Goal: Check status

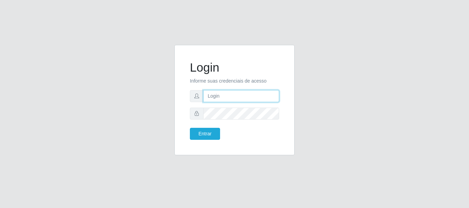
click at [260, 97] on input "text" at bounding box center [241, 96] width 76 height 12
drag, startPoint x: 235, startPoint y: 97, endPoint x: 262, endPoint y: 92, distance: 27.2
click at [262, 92] on input "ian@galiottoAa123456" at bounding box center [241, 96] width 76 height 12
type input "[PERSON_NAME]@[PERSON_NAME]"
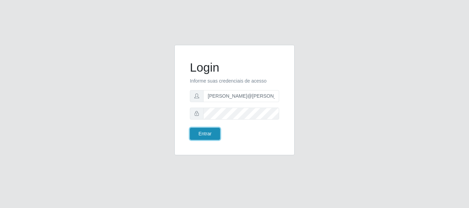
click at [216, 129] on button "Entrar" at bounding box center [205, 134] width 30 height 12
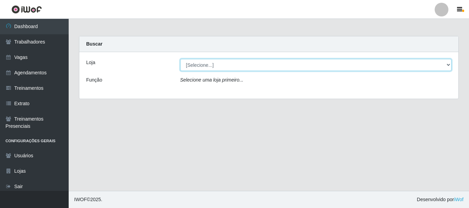
click at [219, 63] on select "[Selecione...] [GEOGRAPHIC_DATA]" at bounding box center [315, 65] width 271 height 12
select select "279"
click at [180, 59] on select "[Selecione...] [GEOGRAPHIC_DATA]" at bounding box center [315, 65] width 271 height 12
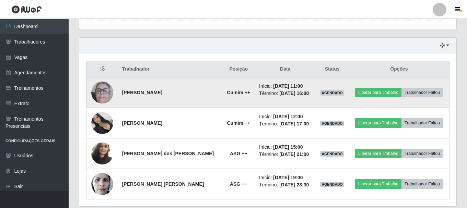
scroll to position [240, 0]
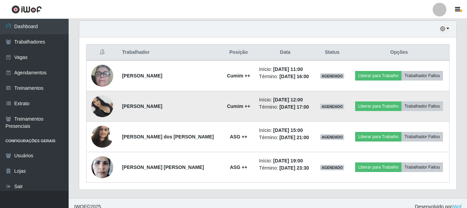
click at [99, 104] on img at bounding box center [102, 106] width 22 height 22
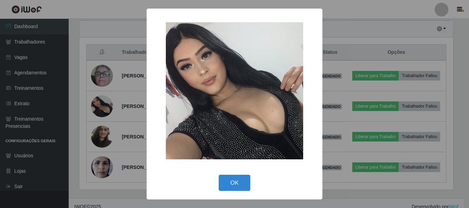
click at [120, 112] on div "× OK Cancel" at bounding box center [234, 104] width 469 height 208
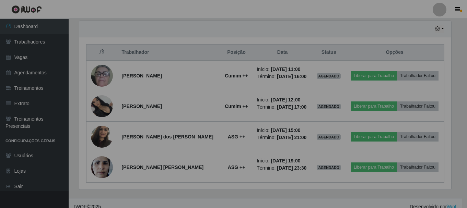
scroll to position [142, 377]
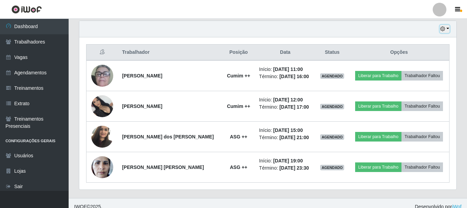
click at [443, 31] on icon "button" at bounding box center [442, 28] width 5 height 5
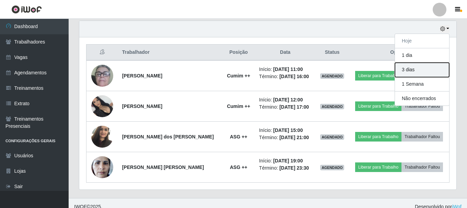
click at [421, 68] on button "3 dias" at bounding box center [422, 70] width 54 height 14
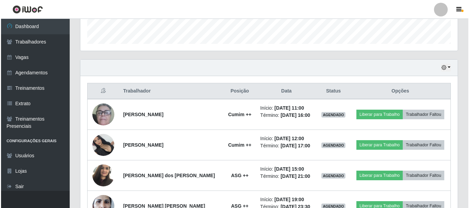
scroll to position [202, 0]
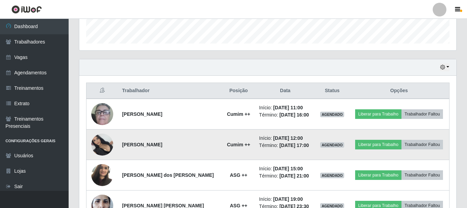
click at [101, 146] on img at bounding box center [102, 145] width 22 height 22
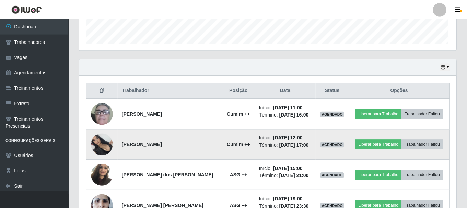
scroll to position [142, 374]
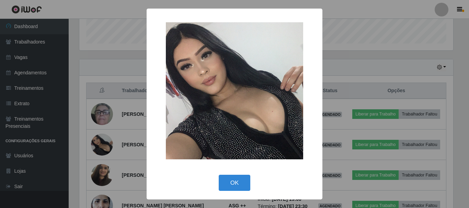
click at [146, 127] on div "× OK Cancel" at bounding box center [234, 104] width 469 height 208
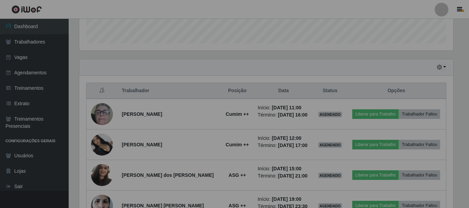
scroll to position [142, 377]
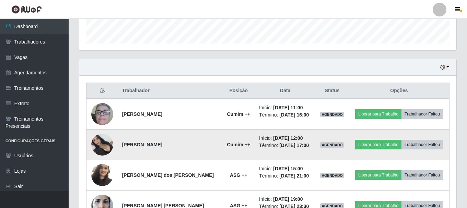
click at [107, 141] on img at bounding box center [102, 145] width 22 height 22
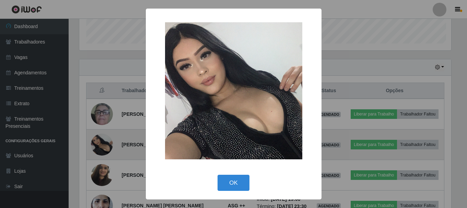
scroll to position [142, 374]
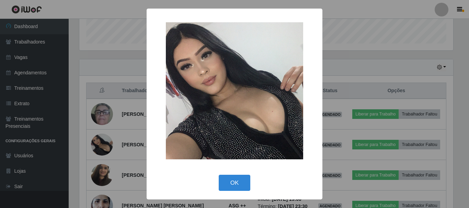
click at [108, 142] on div "× OK Cancel" at bounding box center [234, 104] width 469 height 208
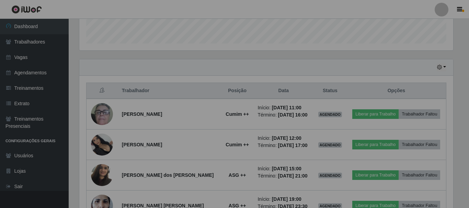
scroll to position [142, 377]
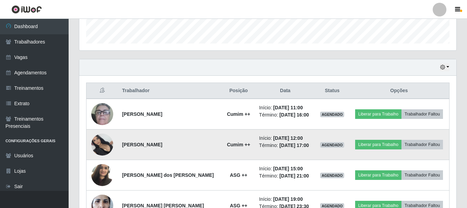
click at [106, 146] on img at bounding box center [102, 145] width 22 height 22
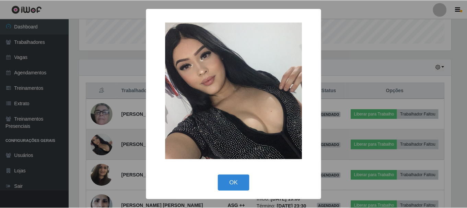
scroll to position [142, 374]
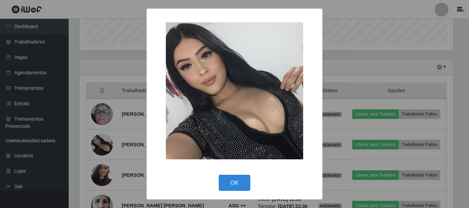
click at [119, 152] on div "× OK Cancel" at bounding box center [234, 104] width 469 height 208
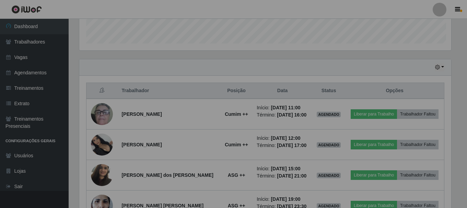
scroll to position [142, 377]
